Goal: Navigation & Orientation: Find specific page/section

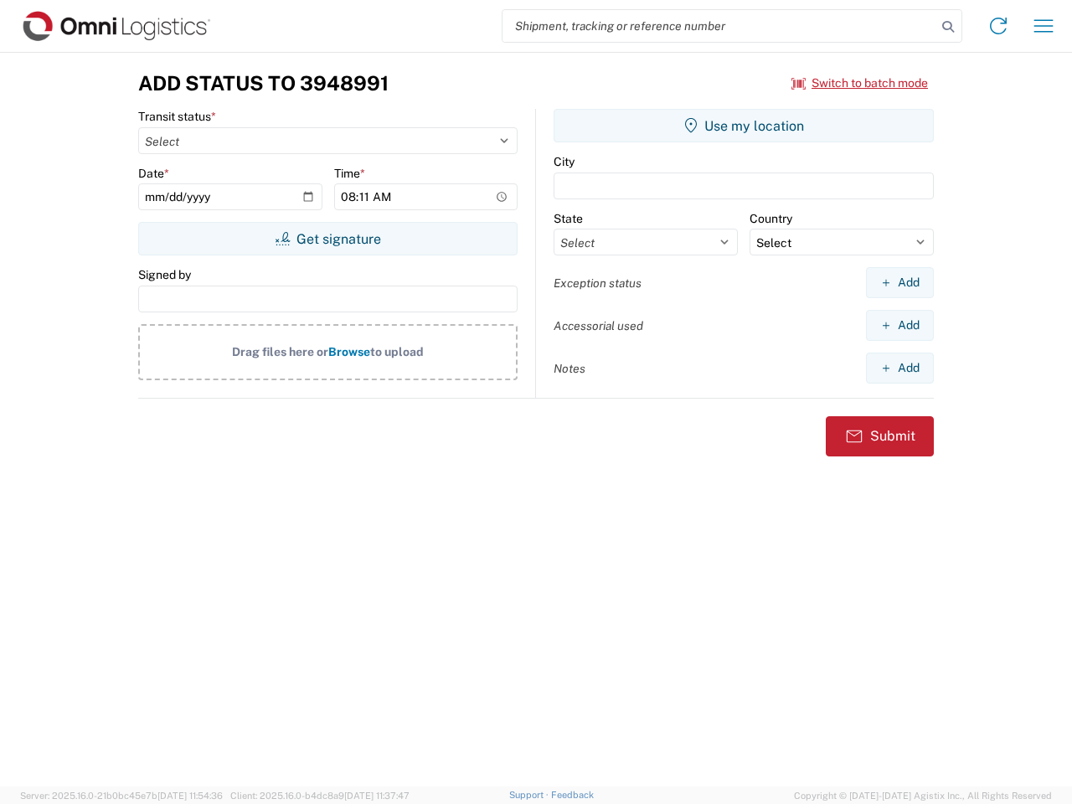
click at [719, 26] on input "search" at bounding box center [719, 26] width 434 height 32
click at [948, 27] on icon at bounding box center [947, 26] width 23 height 23
click at [998, 26] on icon at bounding box center [998, 26] width 27 height 27
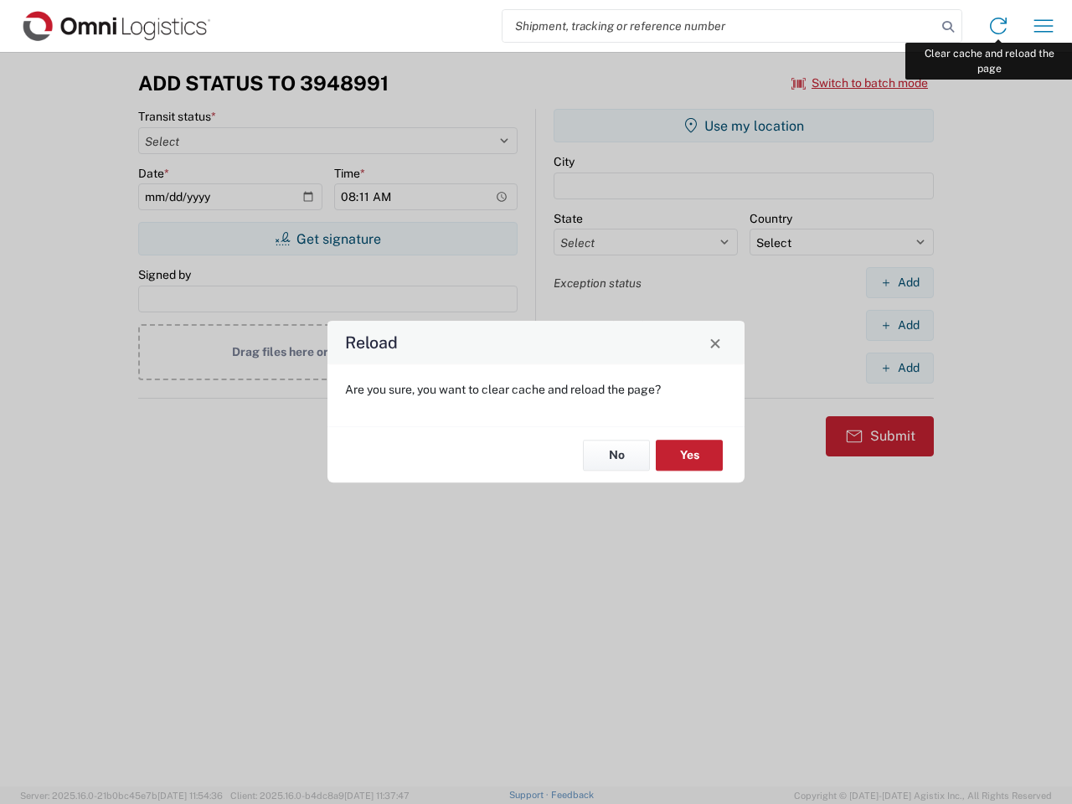
click at [1043, 26] on div "Reload Are you sure, you want to clear cache and reload the page? No Yes" at bounding box center [536, 402] width 1072 height 804
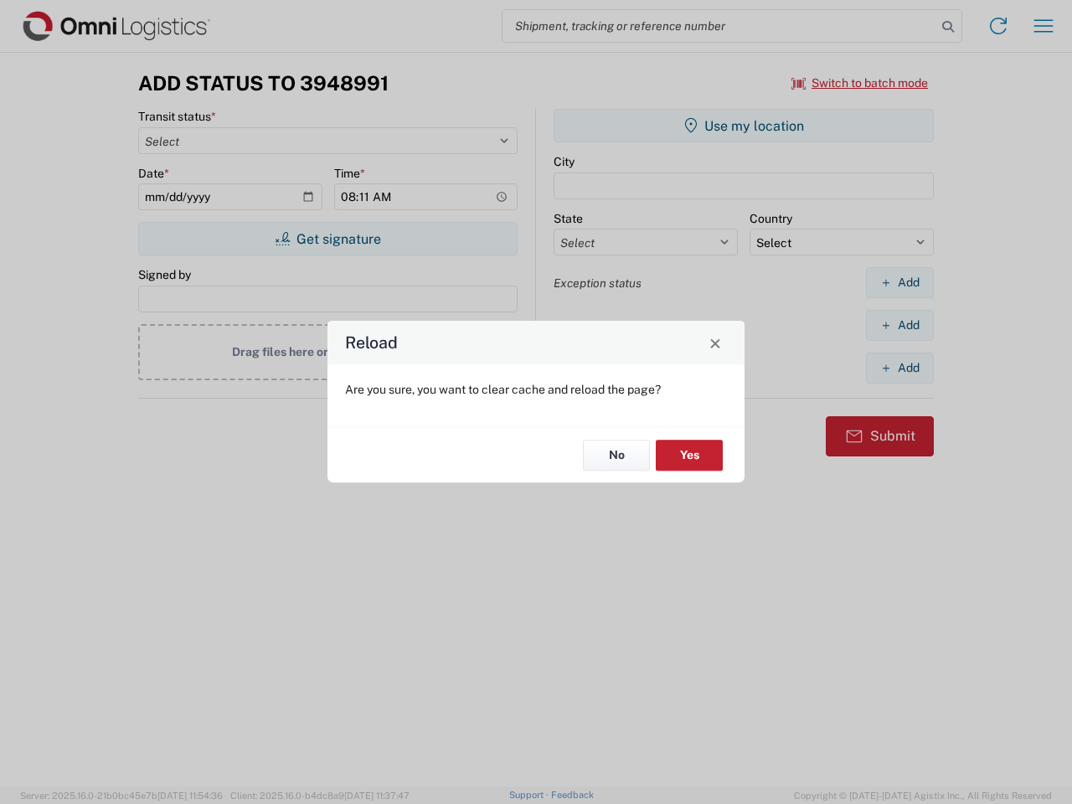
click at [860, 83] on div "Reload Are you sure, you want to clear cache and reload the page? No Yes" at bounding box center [536, 402] width 1072 height 804
click at [327, 239] on div "Reload Are you sure, you want to clear cache and reload the page? No Yes" at bounding box center [536, 402] width 1072 height 804
click at [743, 126] on div "Reload Are you sure, you want to clear cache and reload the page? No Yes" at bounding box center [536, 402] width 1072 height 804
click at [899, 282] on div "Reload Are you sure, you want to clear cache and reload the page? No Yes" at bounding box center [536, 402] width 1072 height 804
click at [899, 325] on div "Reload Are you sure, you want to clear cache and reload the page? No Yes" at bounding box center [536, 402] width 1072 height 804
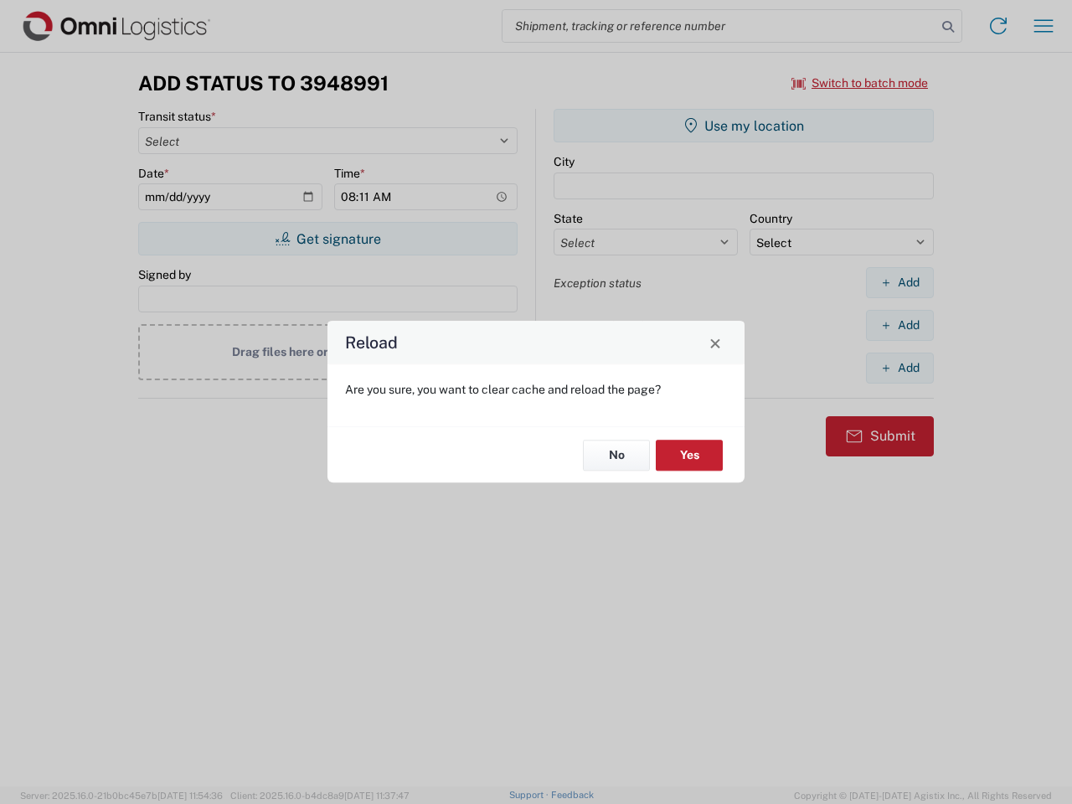
click at [899, 368] on div "Reload Are you sure, you want to clear cache and reload the page? No Yes" at bounding box center [536, 402] width 1072 height 804
